Goal: Check status: Check status

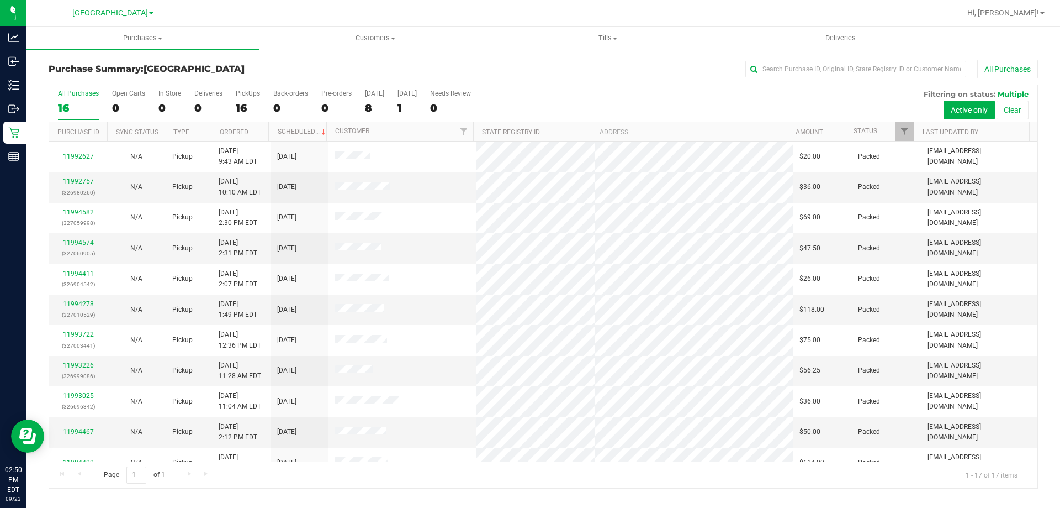
click at [390, 58] on div "Purchase Summary: North Port WC All Purchases All Purchases 16 Open Carts 0 In …" at bounding box center [544, 274] width 1034 height 451
click at [534, 71] on div "All Purchases" at bounding box center [708, 69] width 660 height 19
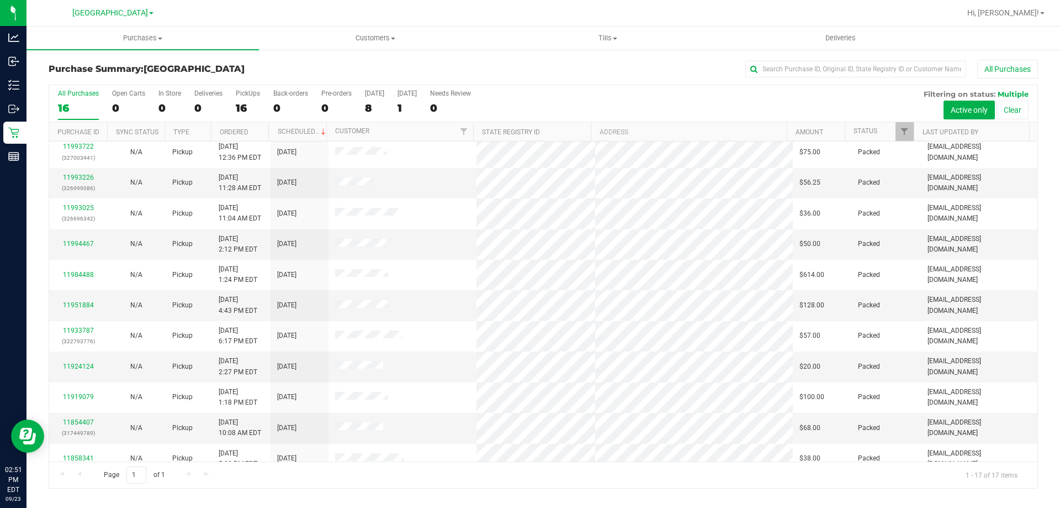
scroll to position [200, 0]
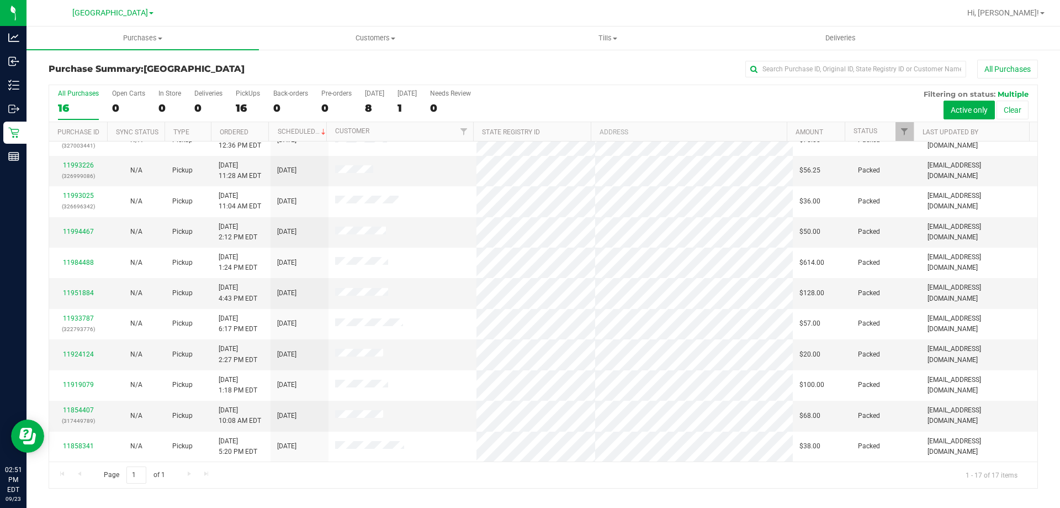
click at [337, 70] on h3 "Purchase Summary: North Port WC" at bounding box center [214, 69] width 330 height 10
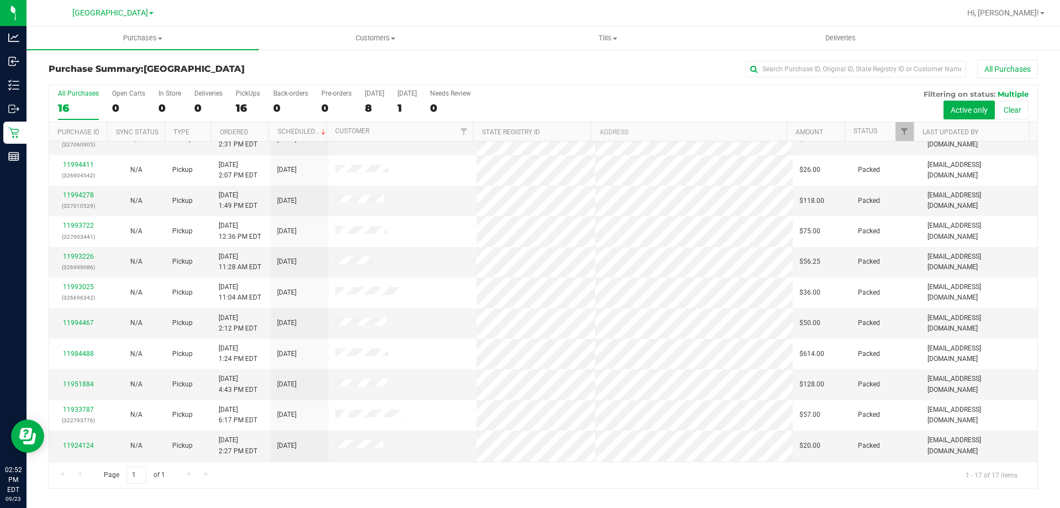
scroll to position [0, 0]
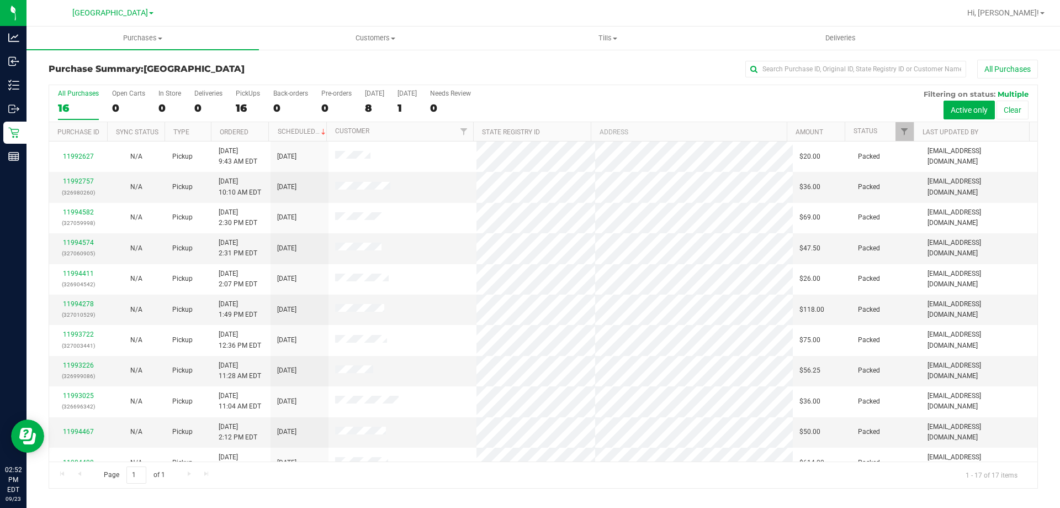
click at [503, 52] on div "Purchase Summary: North Port WC All Purchases All Purchases 16 Open Carts 0 In …" at bounding box center [544, 274] width 1034 height 451
click at [438, 61] on div "All Purchases" at bounding box center [708, 69] width 660 height 19
click at [480, 70] on div "All Purchases" at bounding box center [708, 69] width 660 height 19
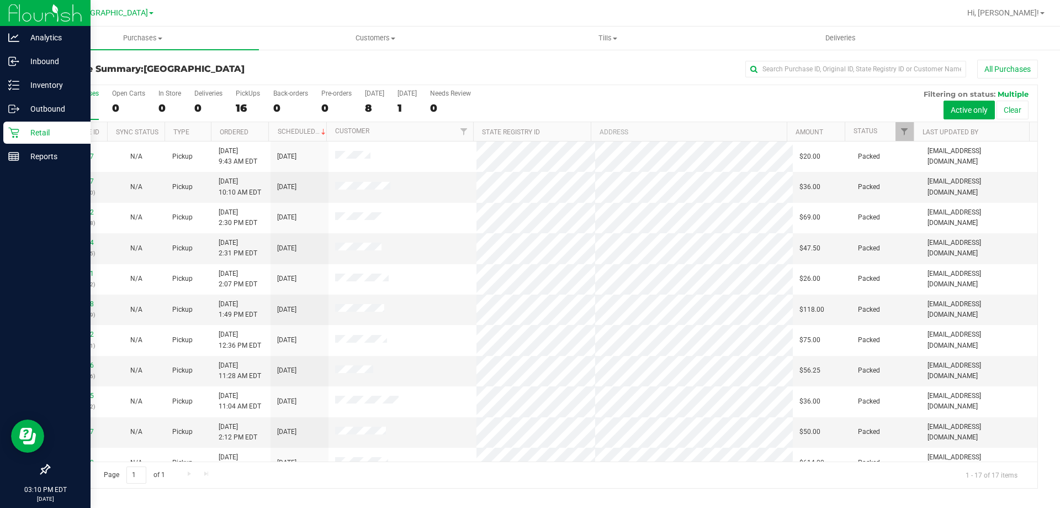
click at [26, 135] on p "Retail" at bounding box center [52, 132] width 66 height 13
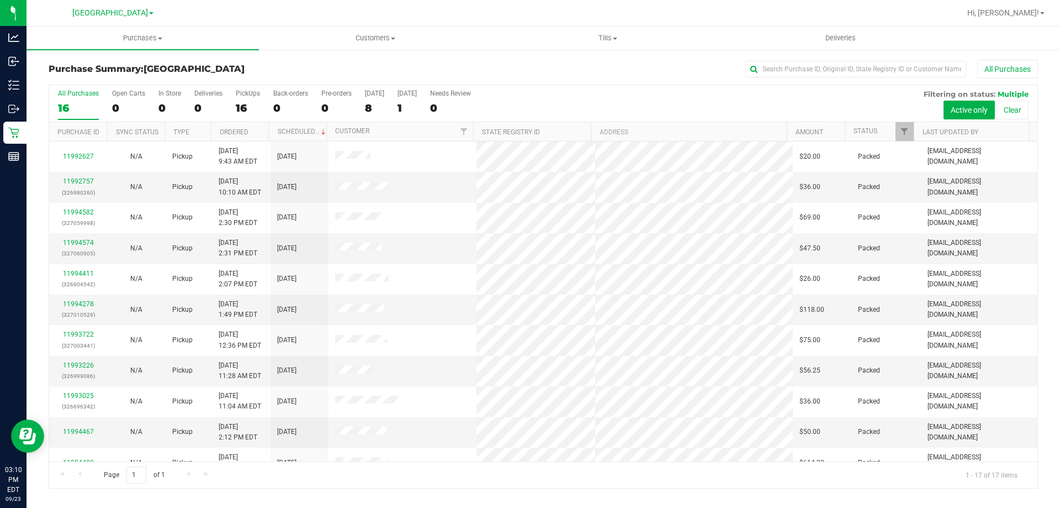
click at [287, 62] on div "Purchase Summary: [GEOGRAPHIC_DATA] All Purchases" at bounding box center [544, 72] width 990 height 24
click at [609, 72] on div "All Purchases" at bounding box center [708, 69] width 660 height 19
click at [525, 72] on div "All Purchases" at bounding box center [708, 69] width 660 height 19
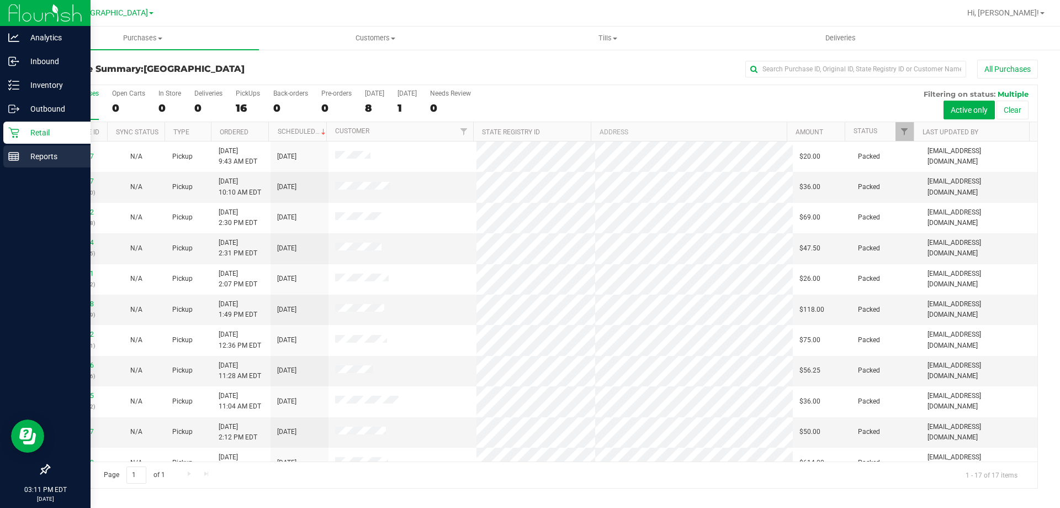
click at [29, 155] on p "Reports" at bounding box center [52, 156] width 66 height 13
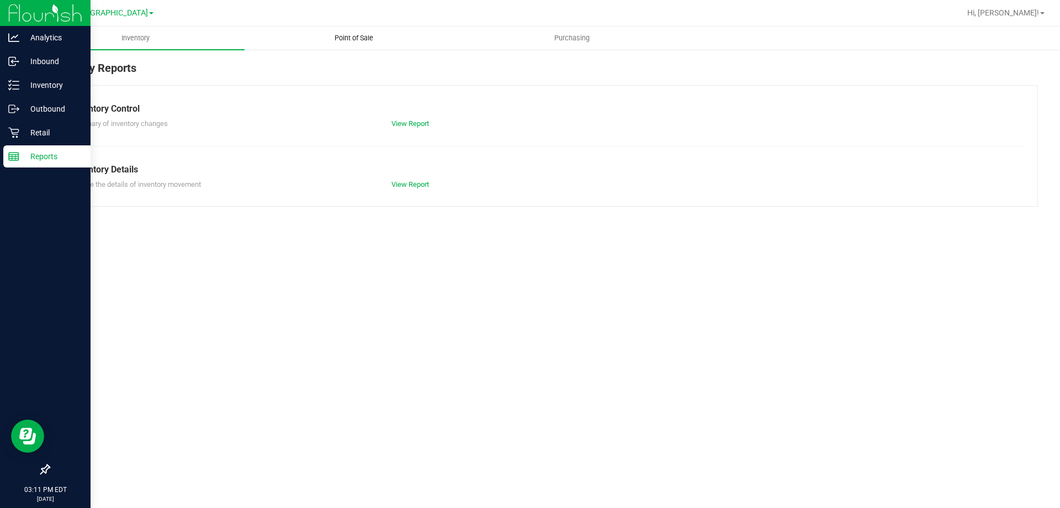
click at [348, 41] on span "Point of Sale" at bounding box center [354, 38] width 68 height 10
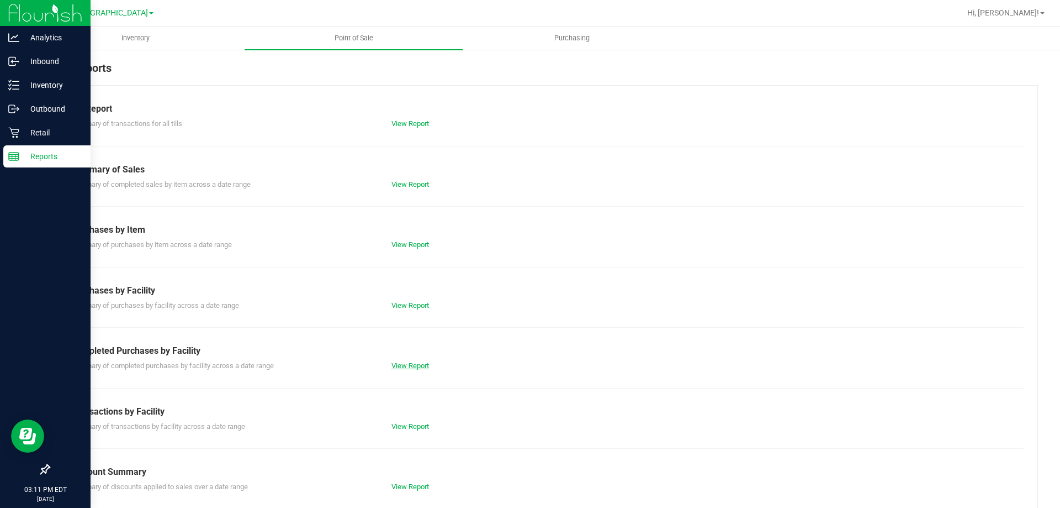
click at [414, 363] on link "View Report" at bounding box center [411, 365] width 38 height 8
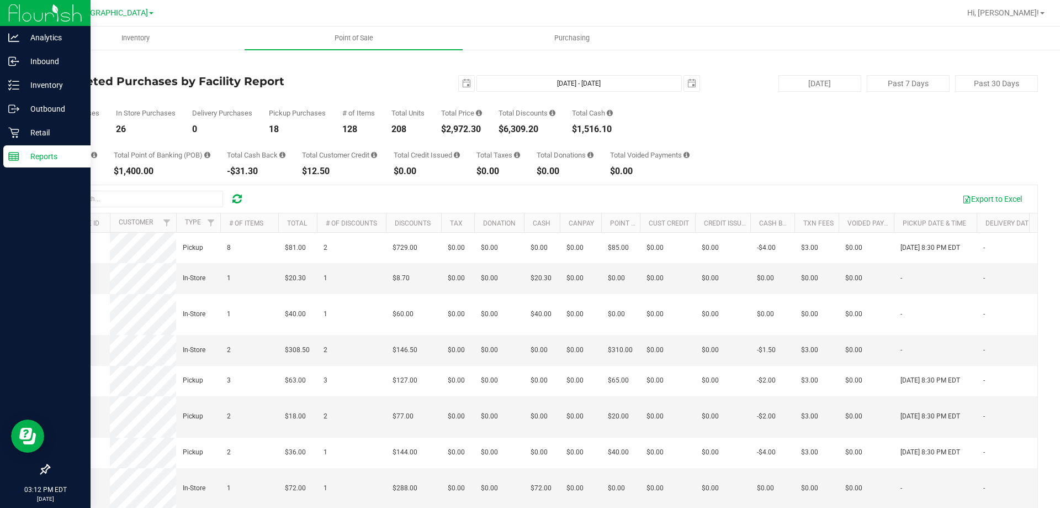
click at [411, 89] on div "2025-09-23 Sep 23, 2025 - Sep 23, 2025 2025-09-23" at bounding box center [539, 83] width 338 height 17
click at [573, 12] on div at bounding box center [579, 13] width 763 height 22
click at [540, 62] on div "Back" at bounding box center [544, 65] width 990 height 10
click at [418, 69] on div "Back" at bounding box center [544, 65] width 990 height 10
click at [31, 134] on p "Retail" at bounding box center [52, 132] width 66 height 13
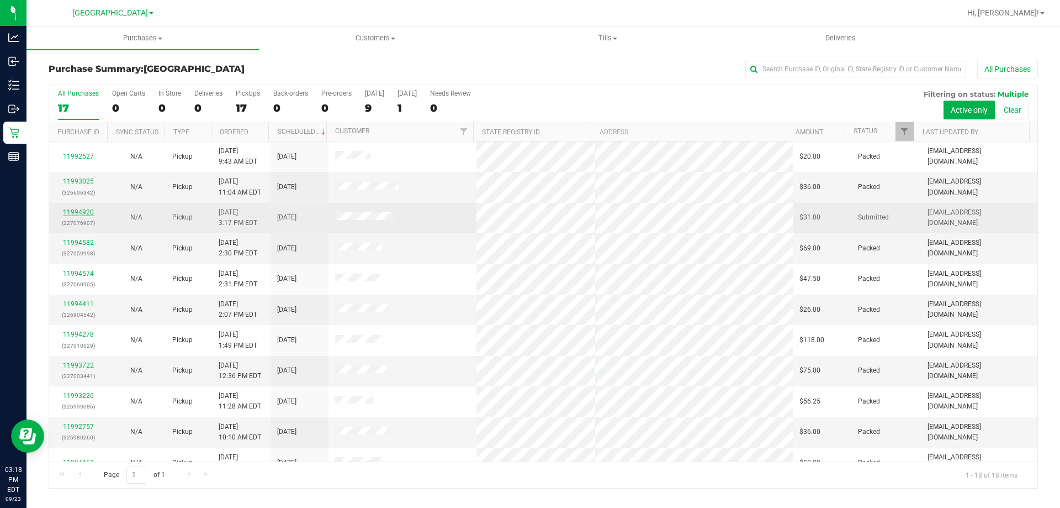
click at [77, 213] on link "11994920" at bounding box center [78, 212] width 31 height 8
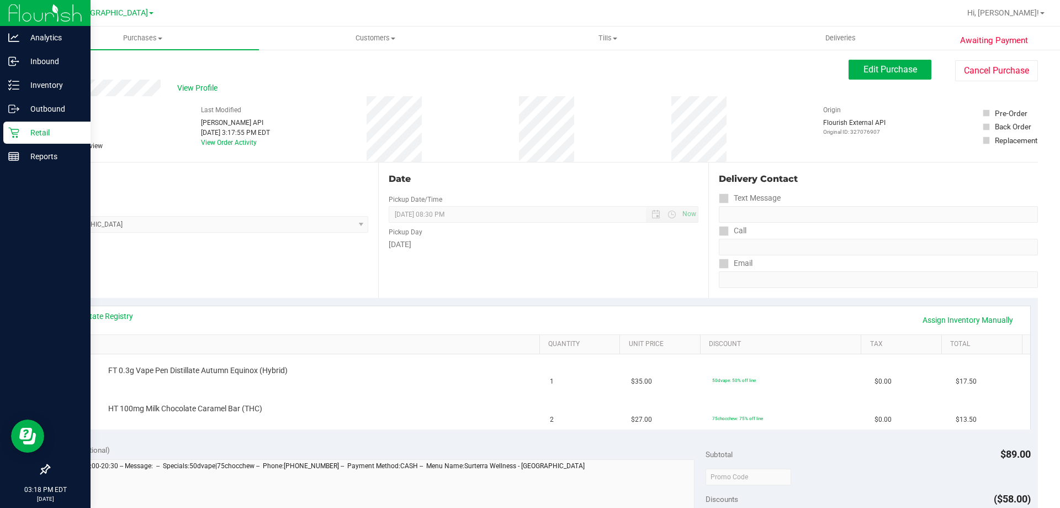
click at [18, 129] on icon at bounding box center [13, 133] width 10 height 10
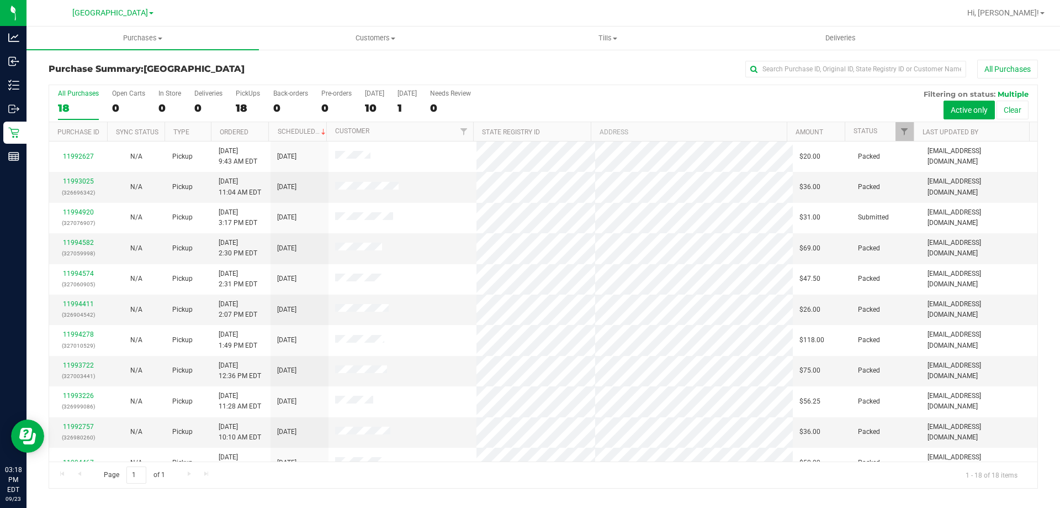
click at [568, 73] on div "All Purchases" at bounding box center [708, 69] width 660 height 19
click at [543, 71] on div "All Purchases" at bounding box center [708, 69] width 660 height 19
click at [399, 65] on div "All Purchases" at bounding box center [708, 69] width 660 height 19
click at [247, 8] on div at bounding box center [579, 13] width 763 height 22
click at [373, 56] on div "Purchase Summary: North Port WC All Purchases All Purchases 18 Open Carts 0 In …" at bounding box center [544, 274] width 1034 height 451
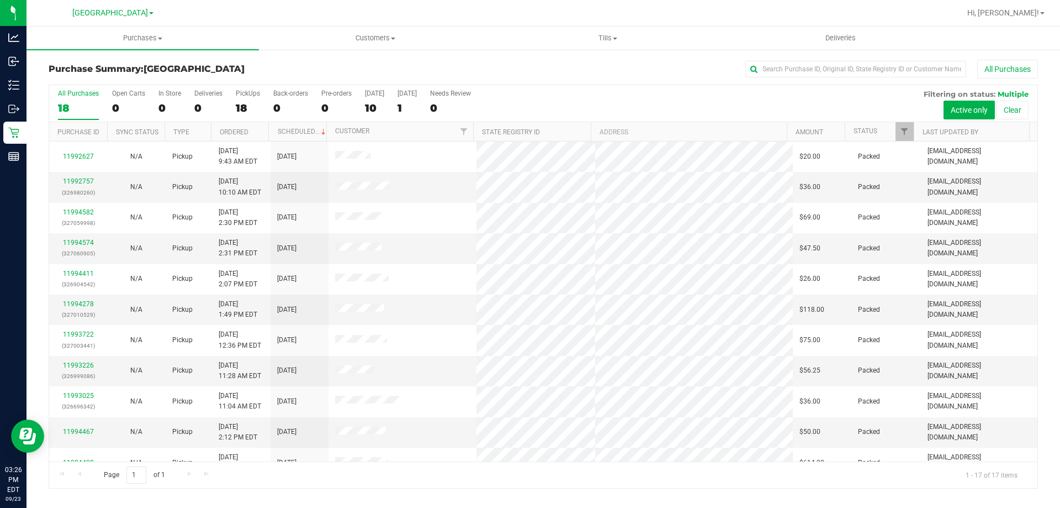
click at [503, 68] on div "All Purchases" at bounding box center [708, 69] width 660 height 19
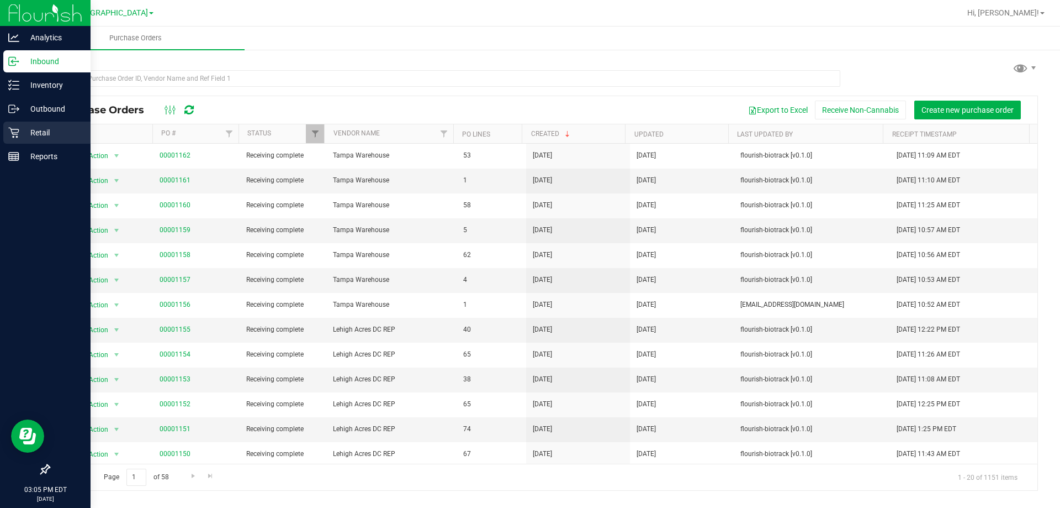
click at [13, 128] on icon at bounding box center [13, 132] width 11 height 11
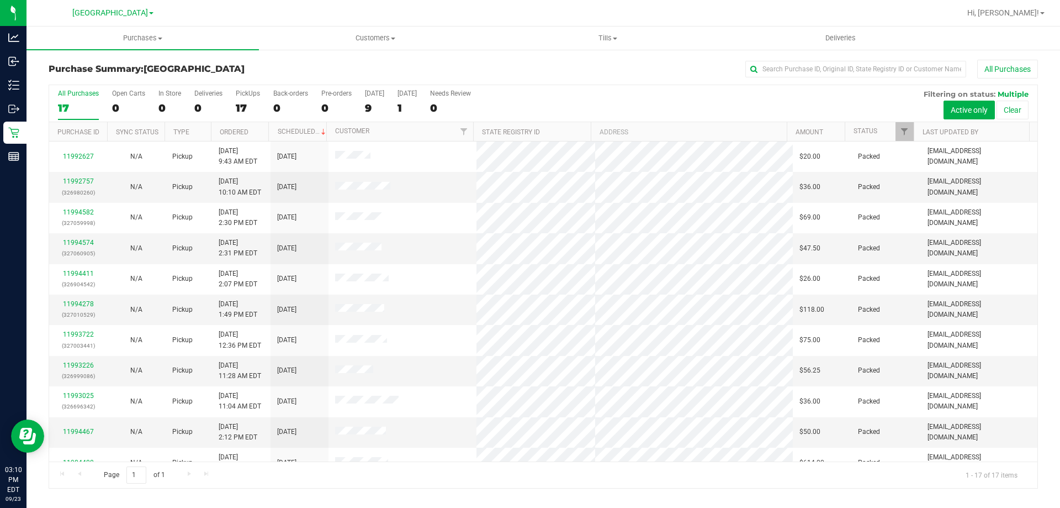
click at [545, 56] on div "Purchase Summary: [GEOGRAPHIC_DATA] All Purchases All Purchases 17 Open Carts 0…" at bounding box center [544, 274] width 1034 height 451
click at [338, 62] on div "Purchase Summary: [GEOGRAPHIC_DATA] All Purchases" at bounding box center [544, 72] width 990 height 24
